Goal: Information Seeking & Learning: Understand process/instructions

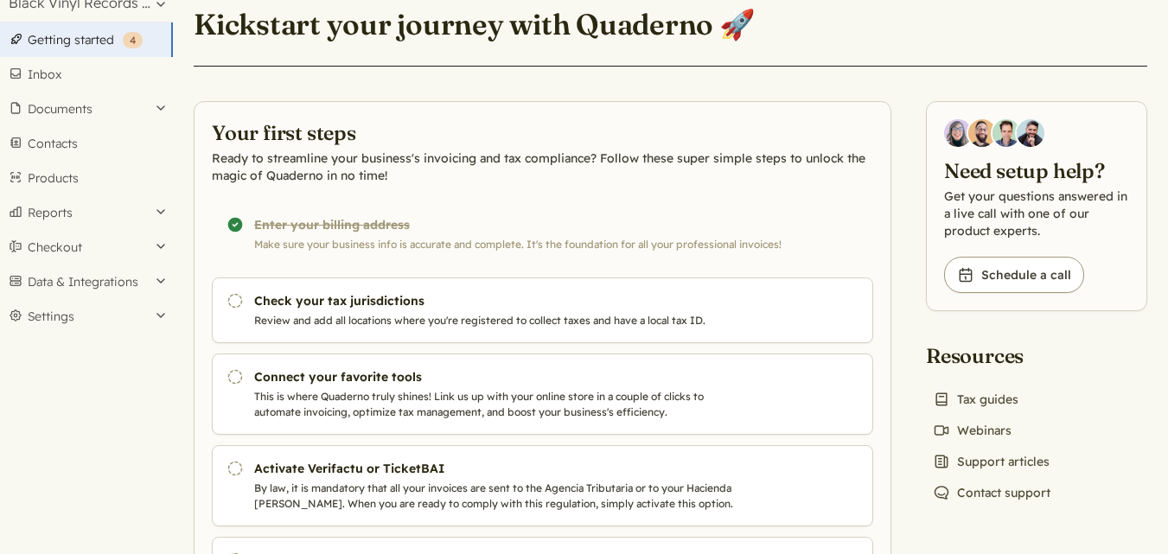
scroll to position [86, 0]
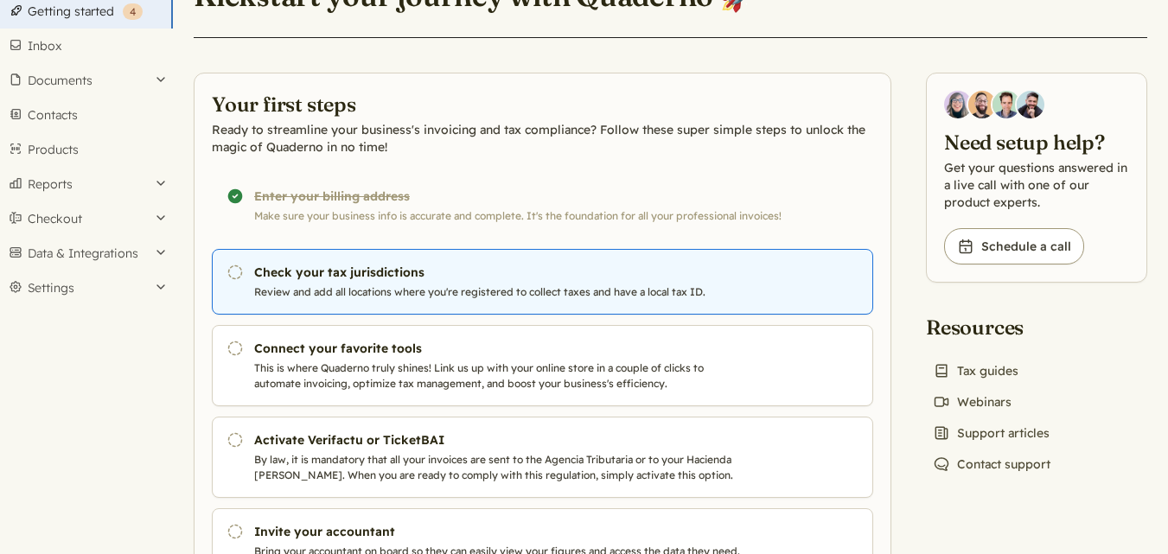
click at [332, 280] on h3 "Check your tax jurisdictions" at bounding box center [498, 272] width 489 height 17
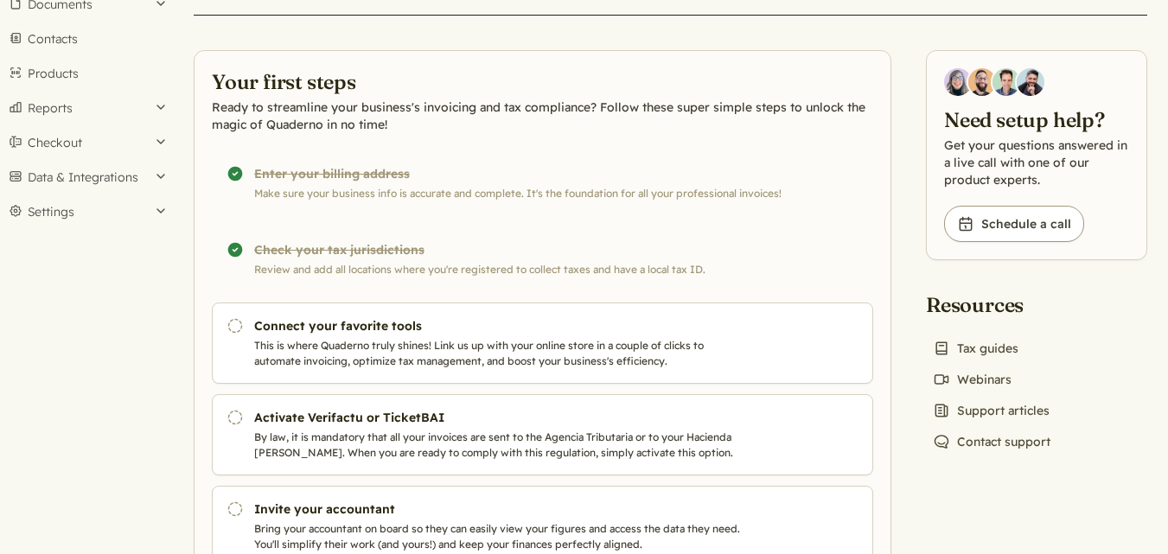
scroll to position [173, 0]
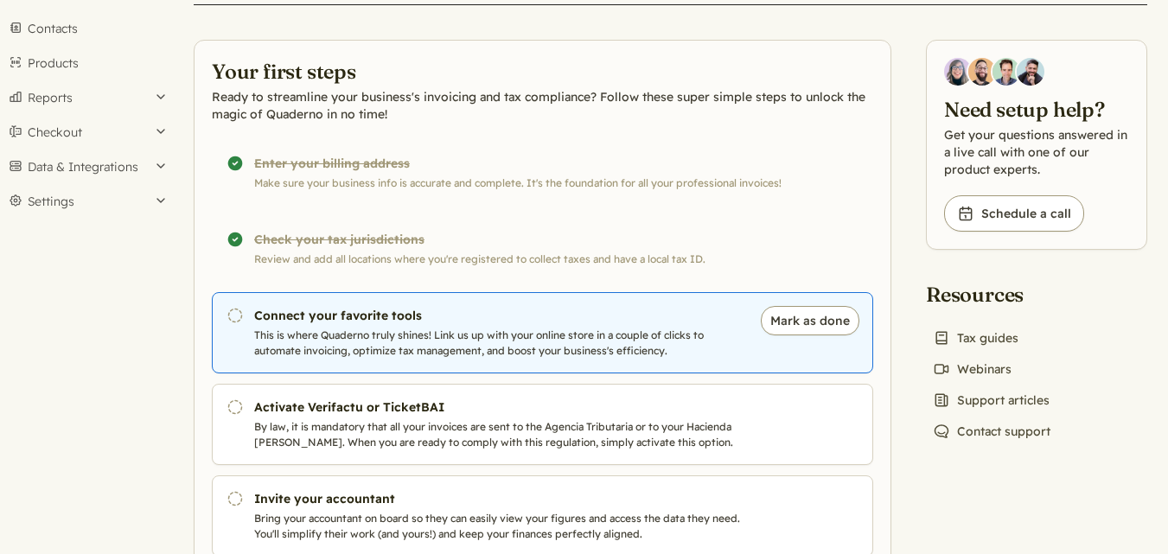
click at [398, 340] on p "This is where Quaderno truly shines! Link us up with your online store in a cou…" at bounding box center [498, 343] width 489 height 31
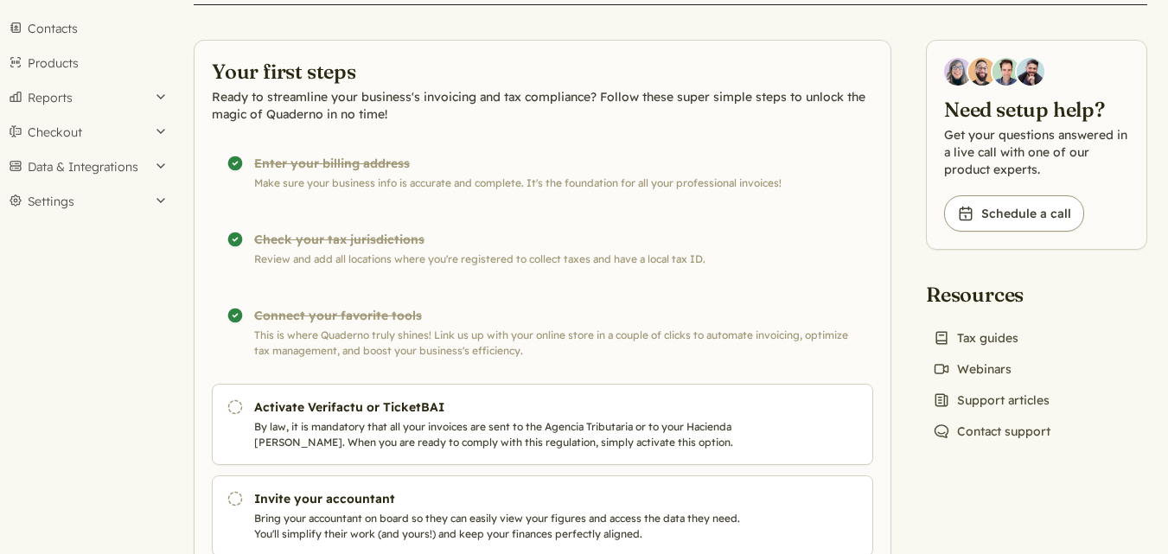
scroll to position [119, 0]
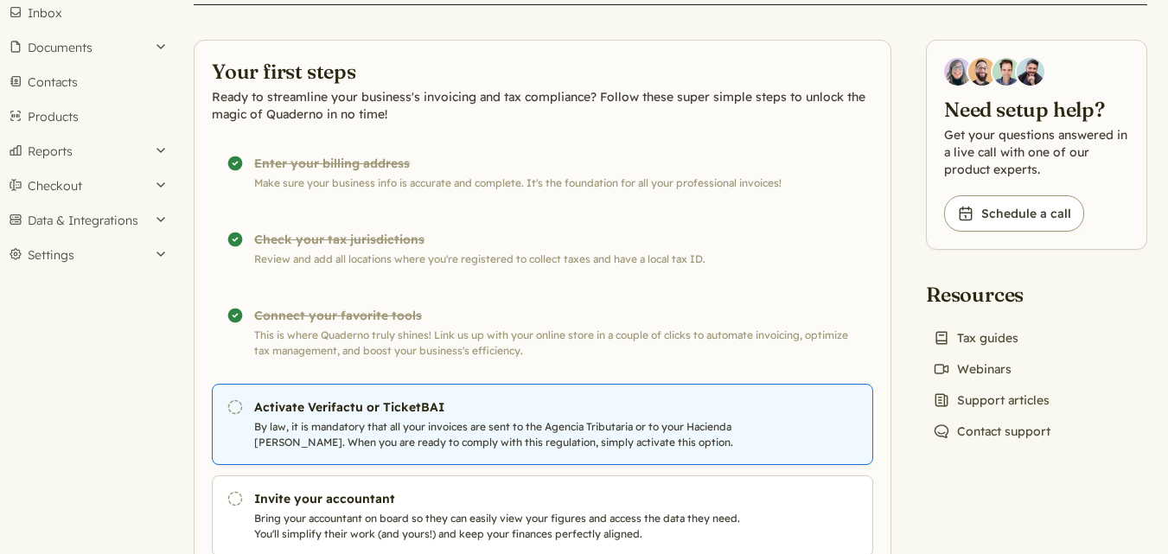
click at [334, 427] on p "By law, it is mandatory that all your invoices are sent to the Agencia Tributar…" at bounding box center [498, 434] width 489 height 31
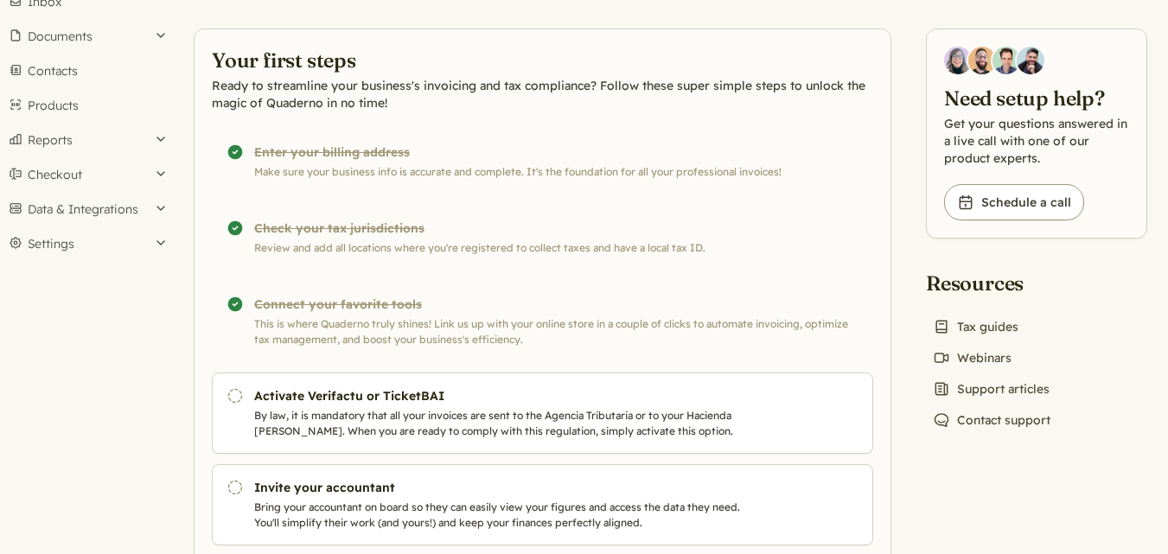
scroll to position [173, 0]
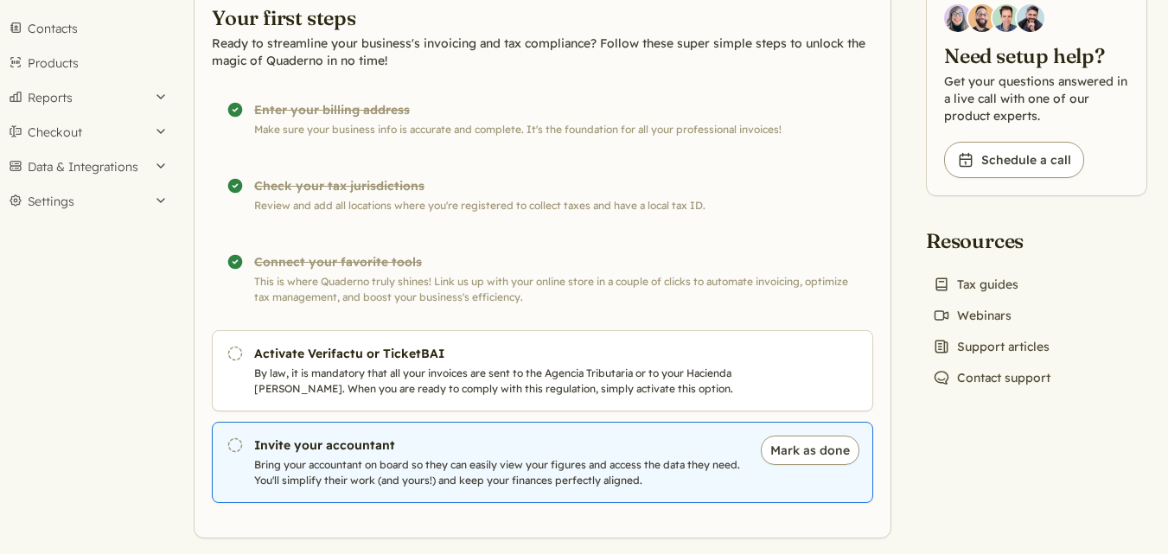
click at [392, 473] on p "Bring your accountant on board so they can easily view your figures and access …" at bounding box center [498, 472] width 489 height 31
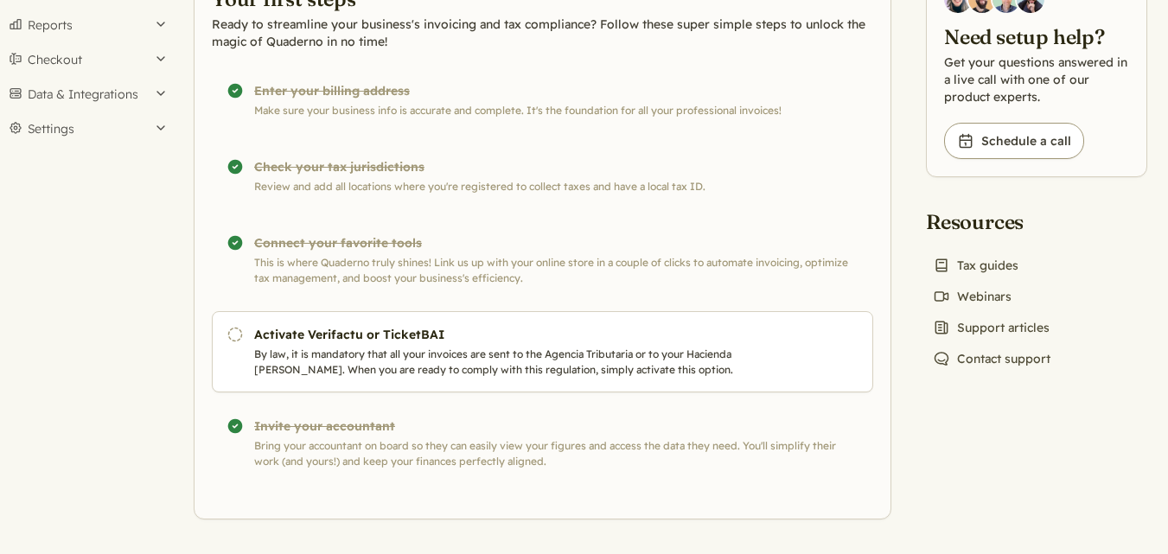
scroll to position [193, 0]
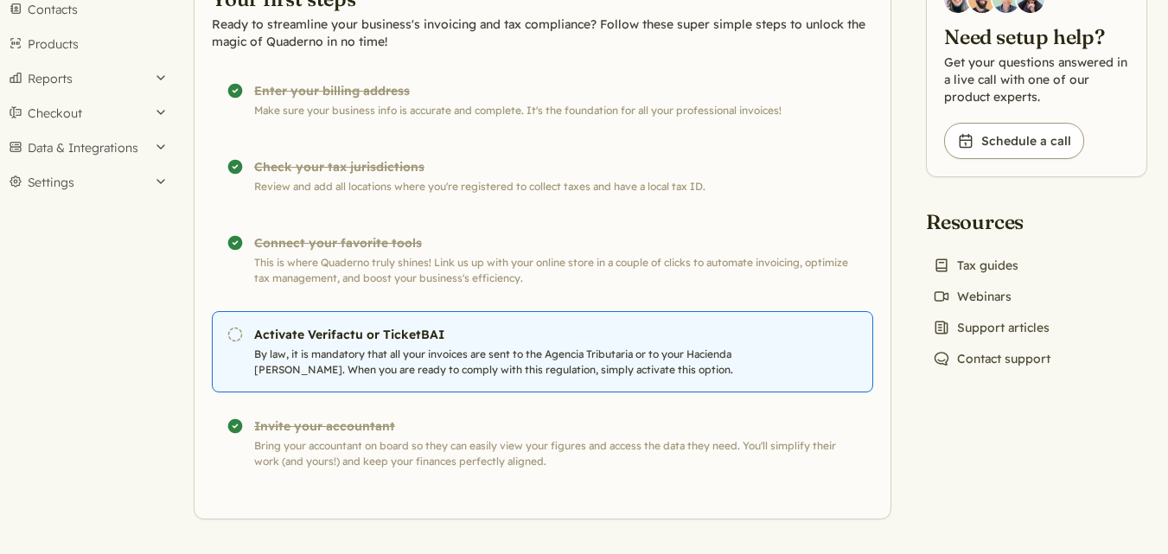
click at [443, 347] on p "By law, it is mandatory that all your invoices are sent to the Agencia Tributar…" at bounding box center [498, 362] width 489 height 31
